Goal: Task Accomplishment & Management: Use online tool/utility

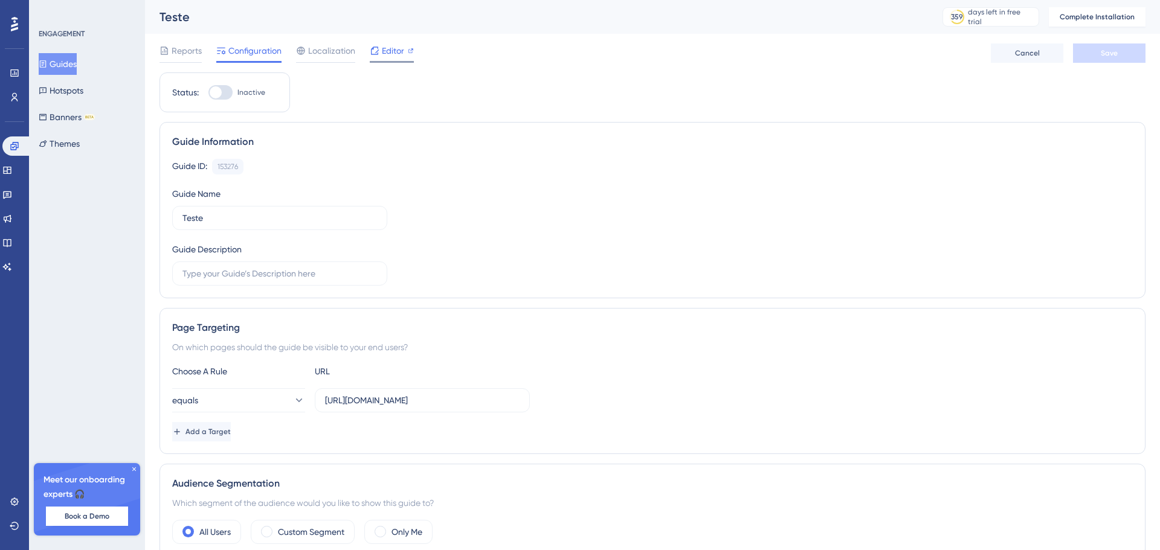
click at [397, 54] on span "Editor" at bounding box center [393, 50] width 22 height 14
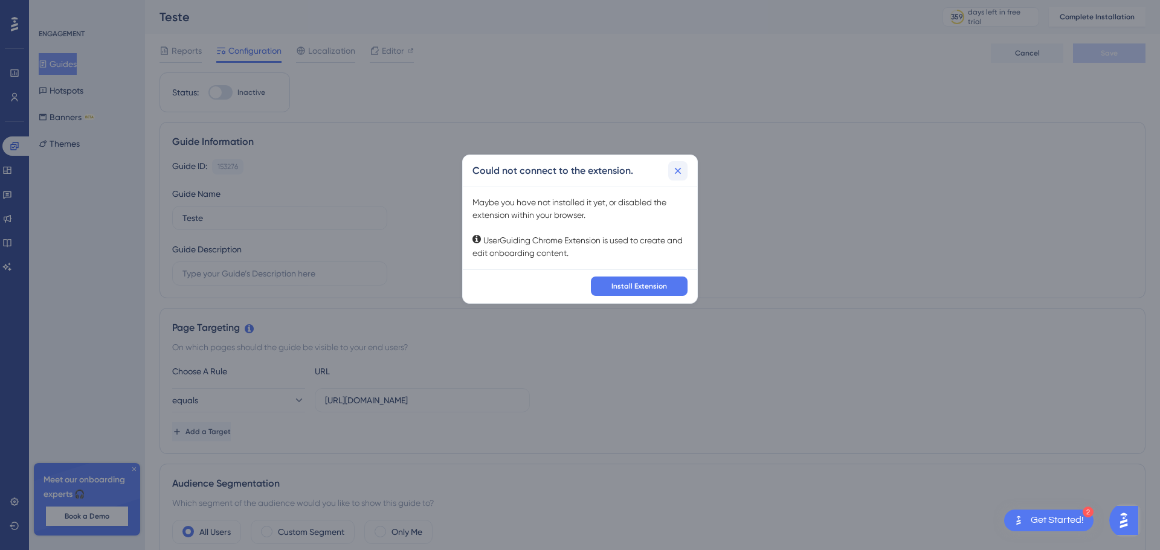
click at [679, 165] on icon at bounding box center [678, 171] width 12 height 12
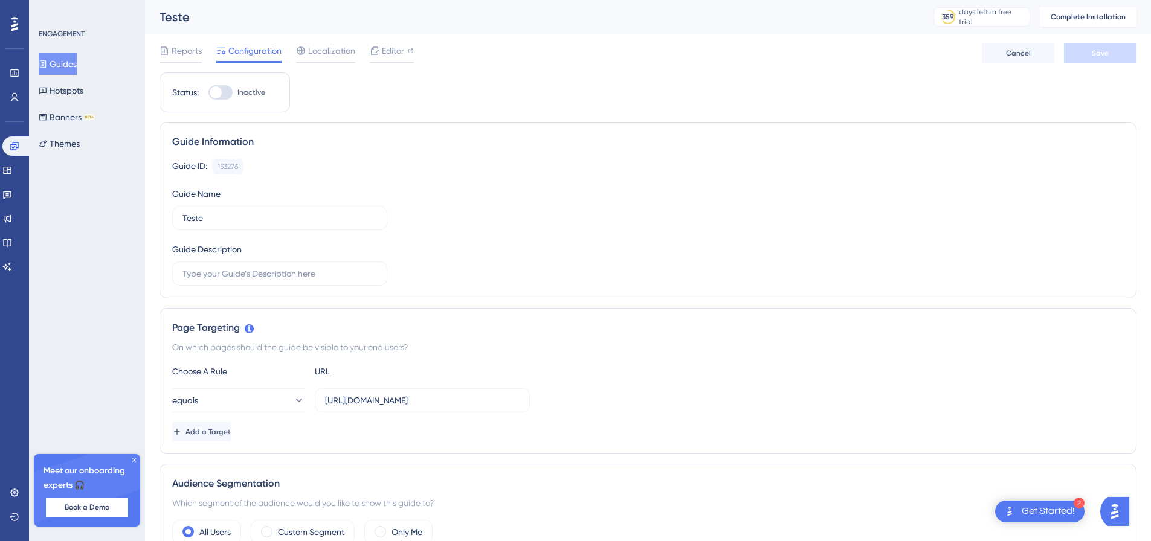
click at [411, 41] on div "Reports Configuration Localization Editor Cancel Save" at bounding box center [647, 53] width 977 height 39
click at [402, 48] on span "Editor" at bounding box center [393, 50] width 22 height 14
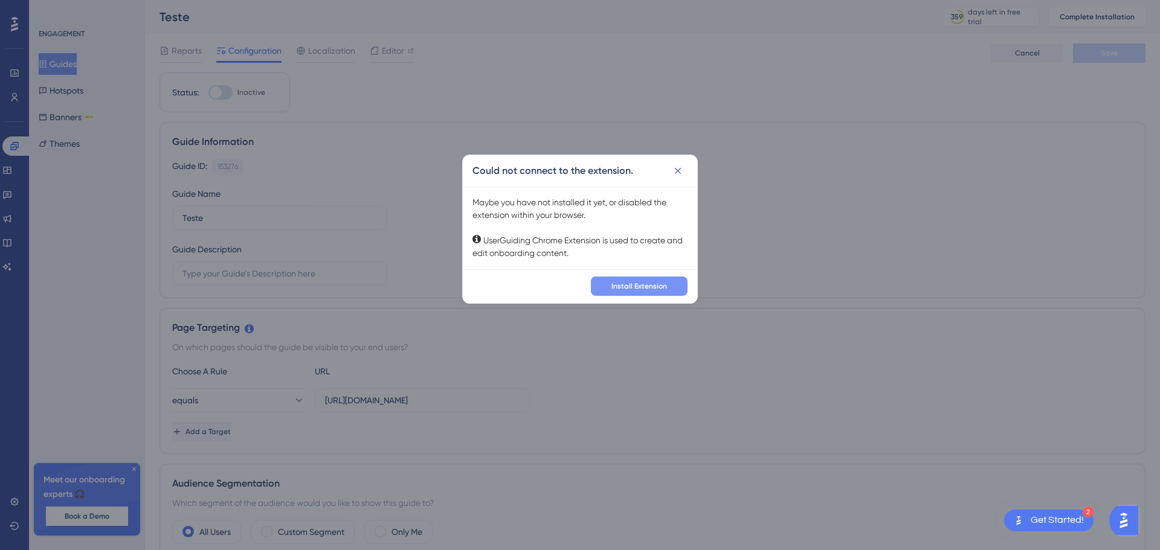
click at [667, 295] on button "Install Extension" at bounding box center [639, 286] width 97 height 19
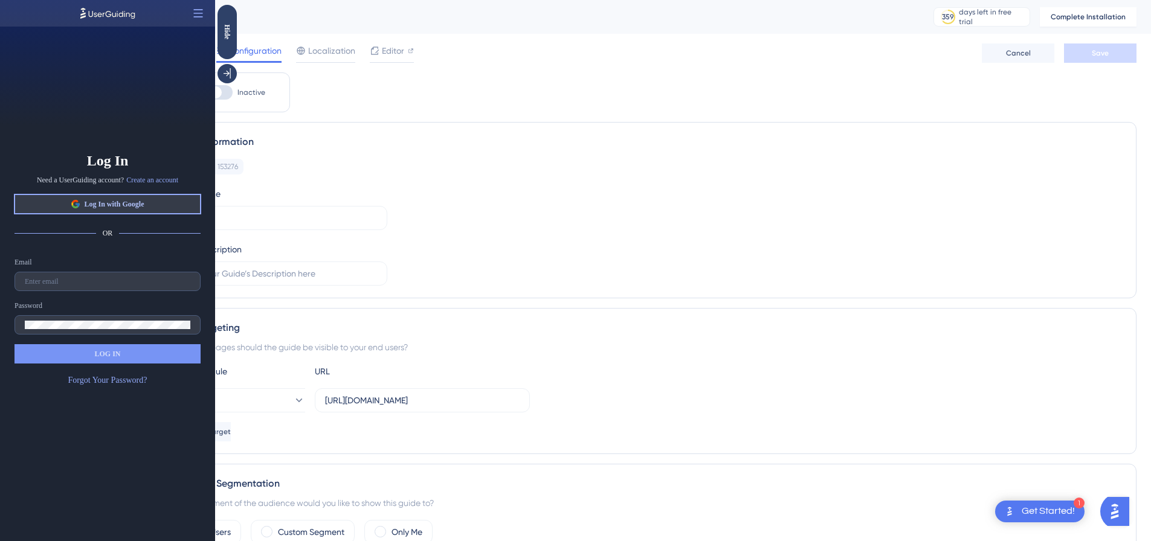
click at [153, 198] on button "Log In with Google" at bounding box center [107, 203] width 186 height 19
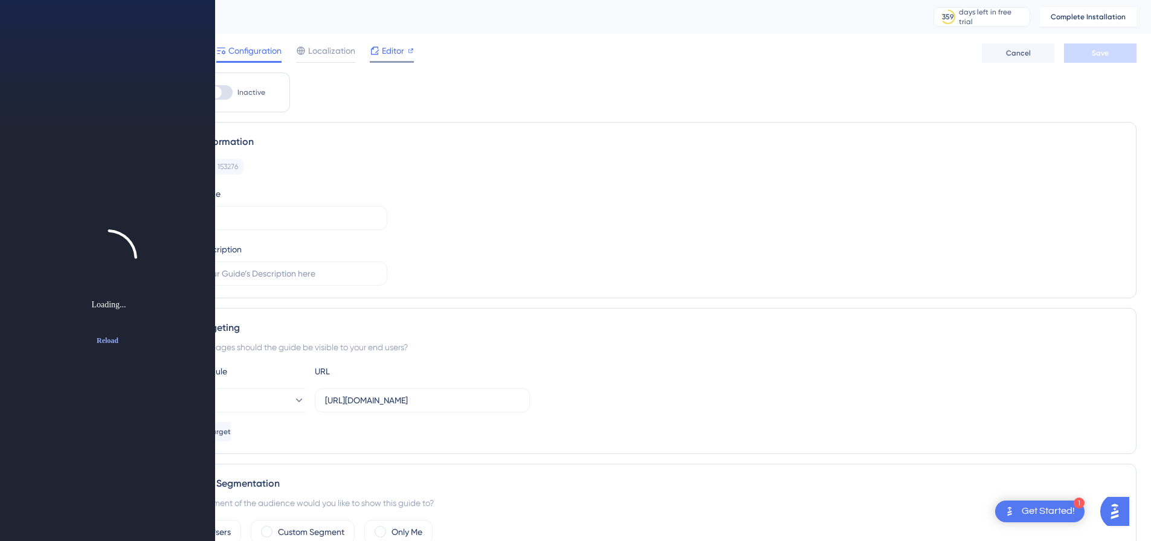
click at [388, 48] on span "Editor" at bounding box center [393, 50] width 22 height 14
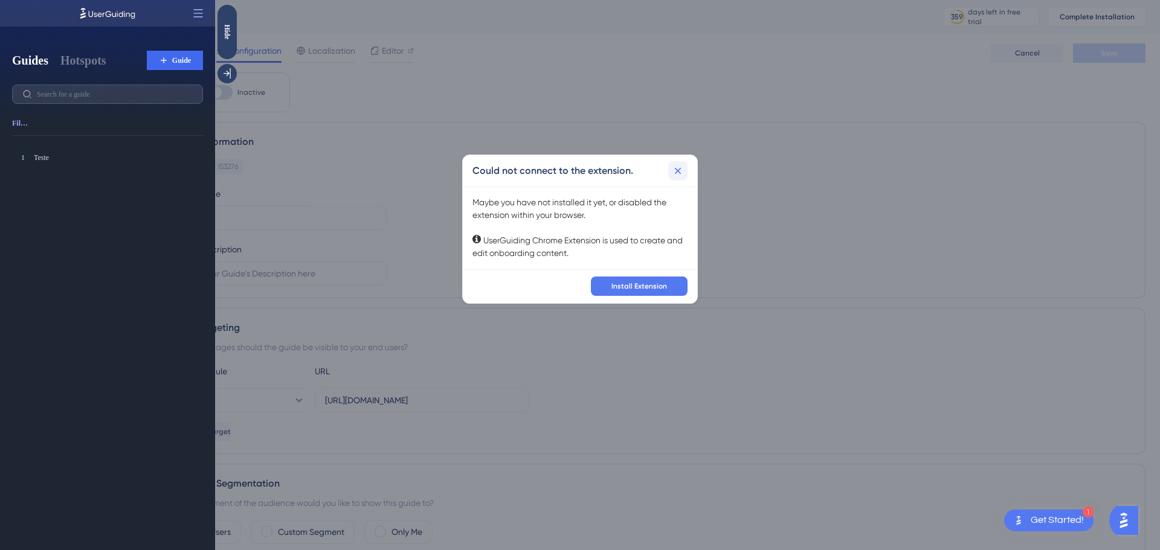
click at [679, 173] on icon at bounding box center [678, 171] width 12 height 12
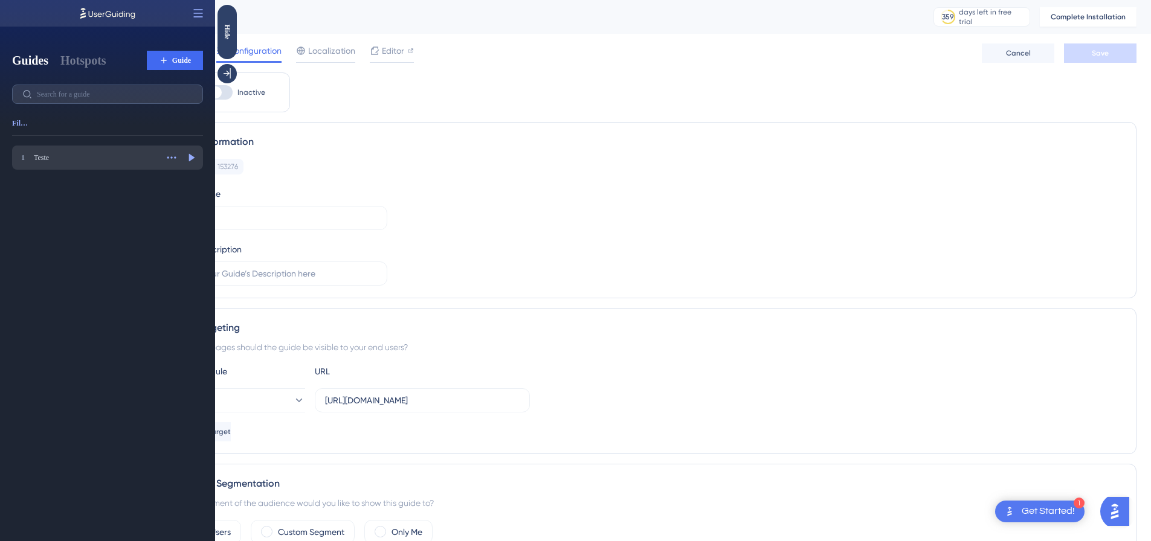
click at [80, 155] on div "Teste" at bounding box center [95, 158] width 123 height 10
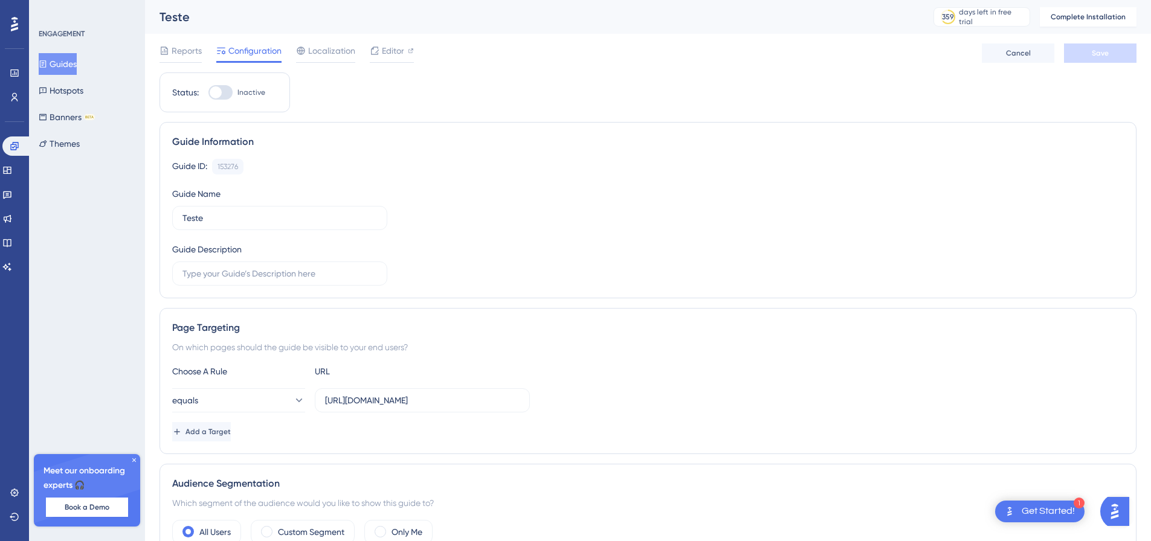
drag, startPoint x: 814, startPoint y: 454, endPoint x: 803, endPoint y: 469, distance: 19.0
click at [814, 454] on div "Page Targeting On which pages should the guide be visible to your end users? Ch…" at bounding box center [647, 381] width 977 height 146
